Goal: Ask a question: Seek information or help from site administrators or community

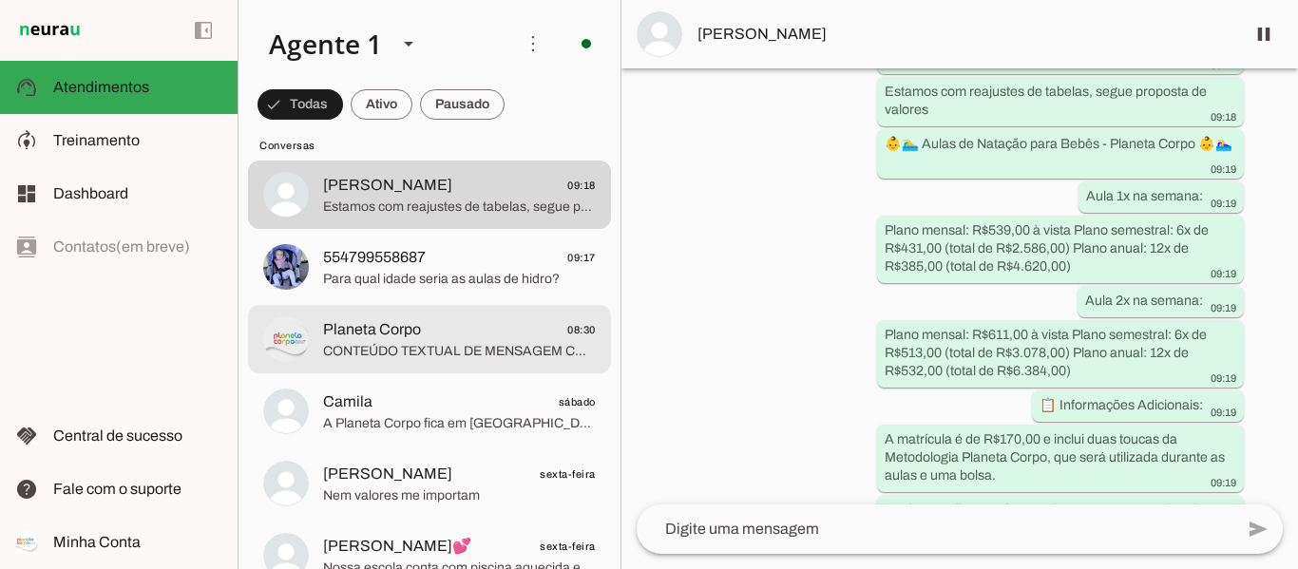
scroll to position [475, 0]
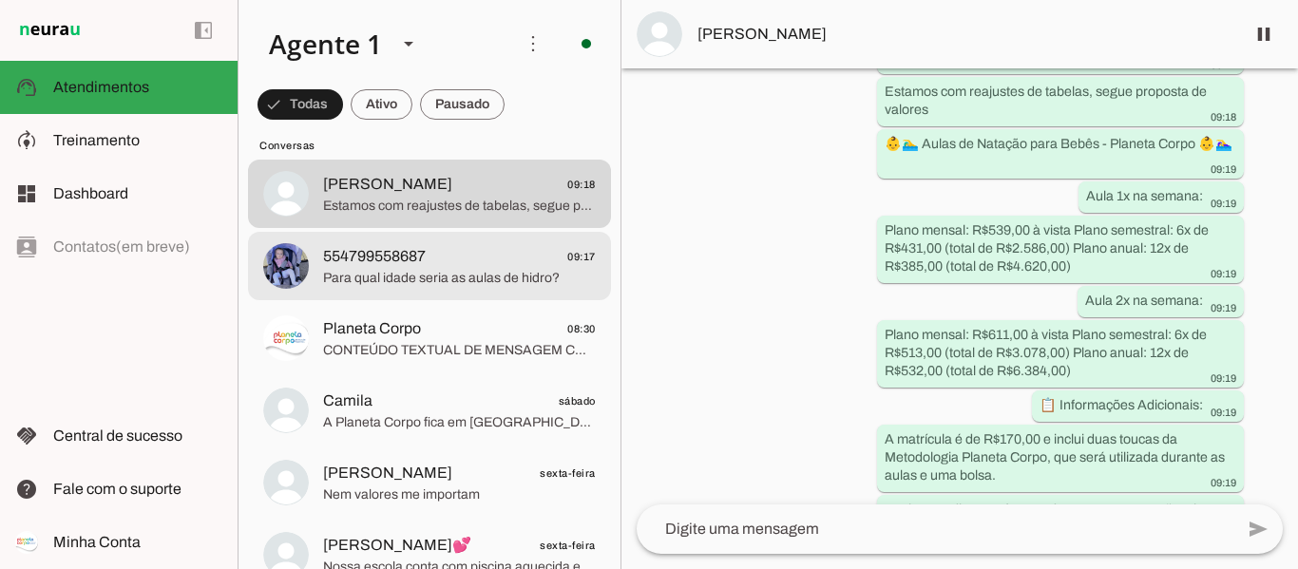
click at [390, 287] on span "Para qual idade seria as aulas de hidro?" at bounding box center [459, 278] width 273 height 19
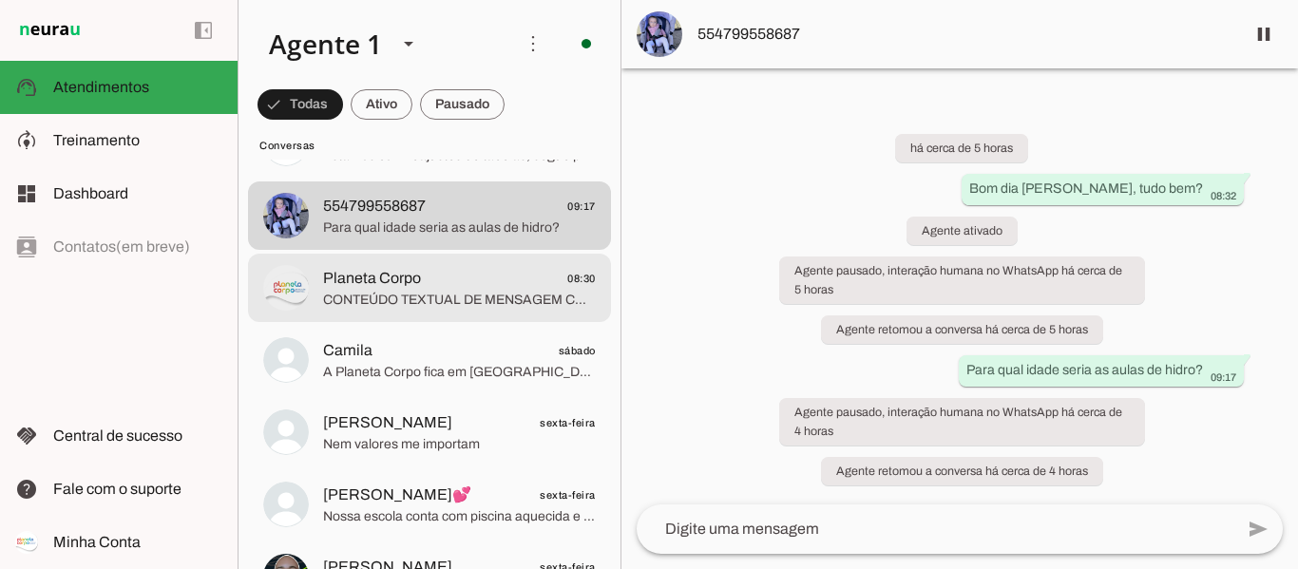
scroll to position [570, 0]
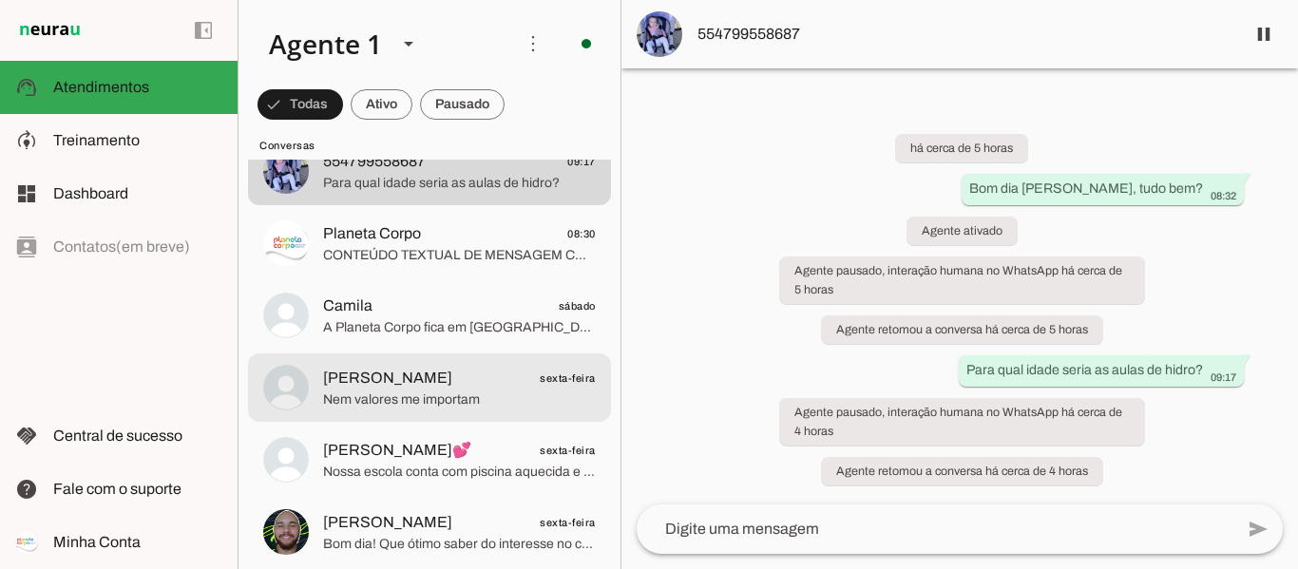
click at [433, 397] on span "Nem valores me importam" at bounding box center [459, 399] width 273 height 19
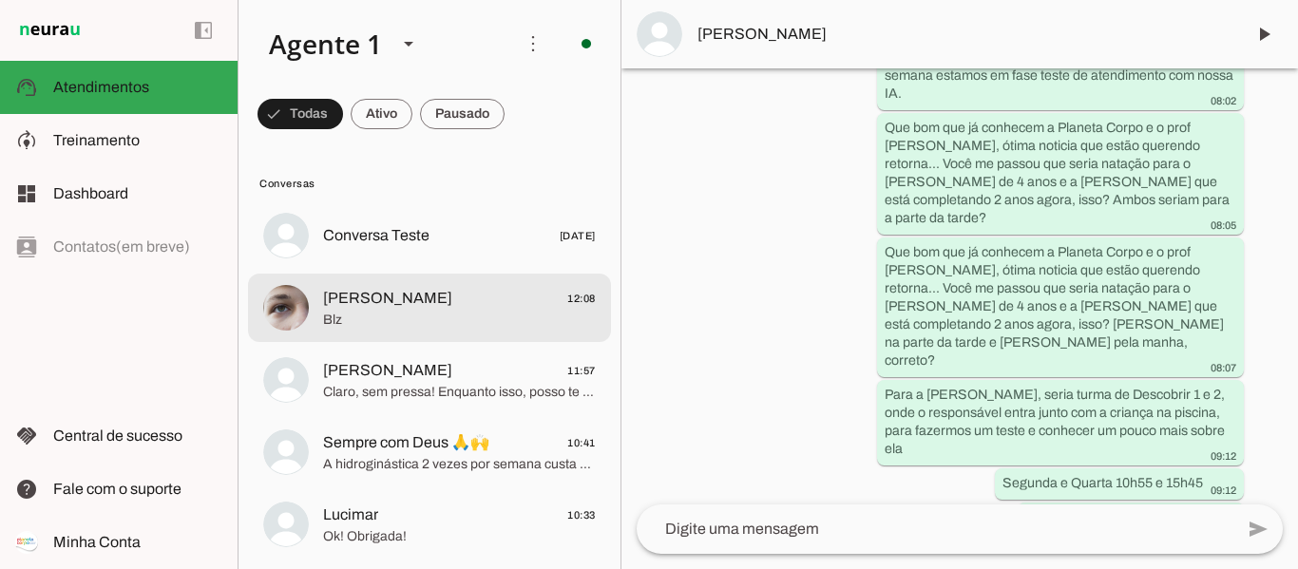
click at [352, 328] on span "Blz" at bounding box center [459, 320] width 273 height 19
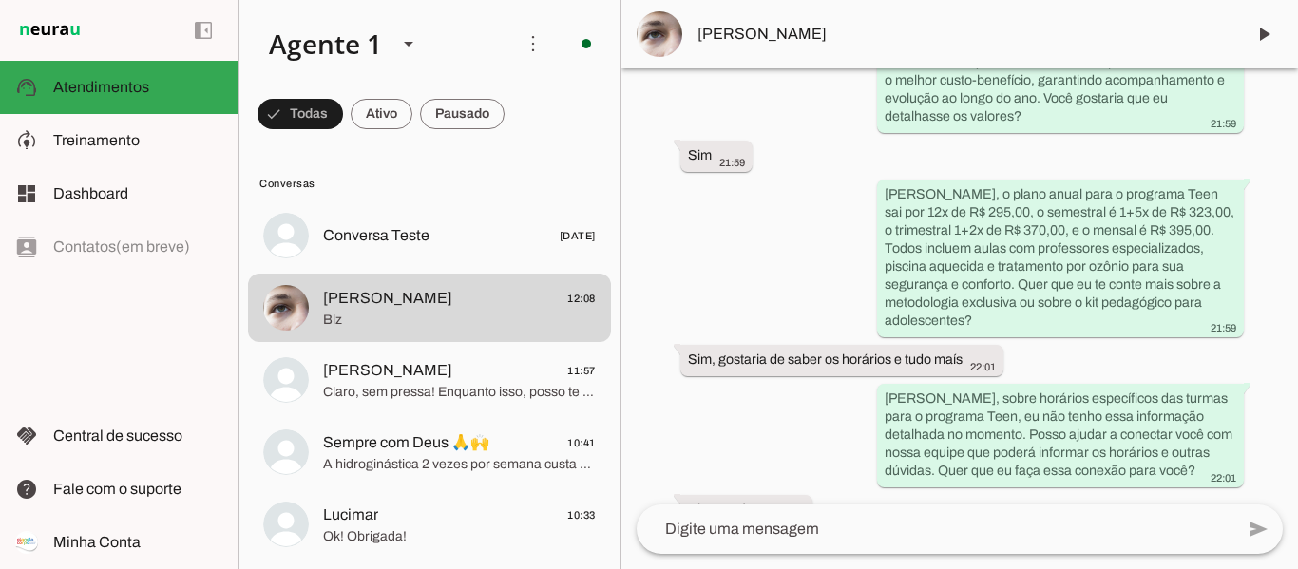
scroll to position [1590, 0]
